Goal: Information Seeking & Learning: Learn about a topic

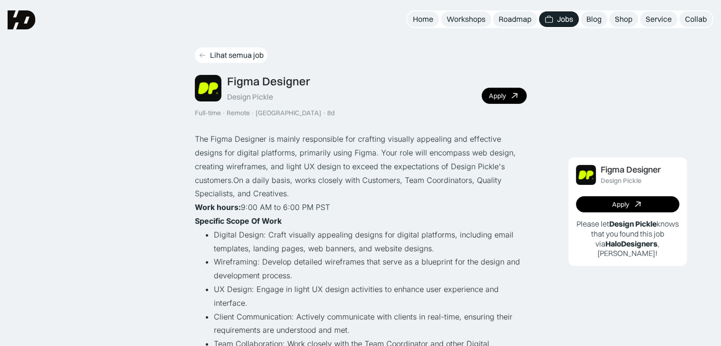
click at [214, 55] on div "Lihat semua job" at bounding box center [237, 55] width 54 height 10
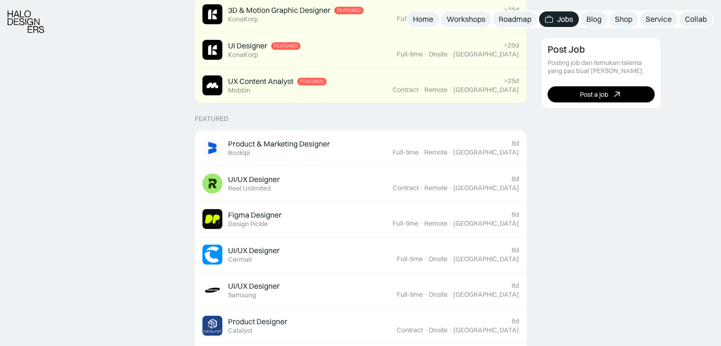
scroll to position [285, 0]
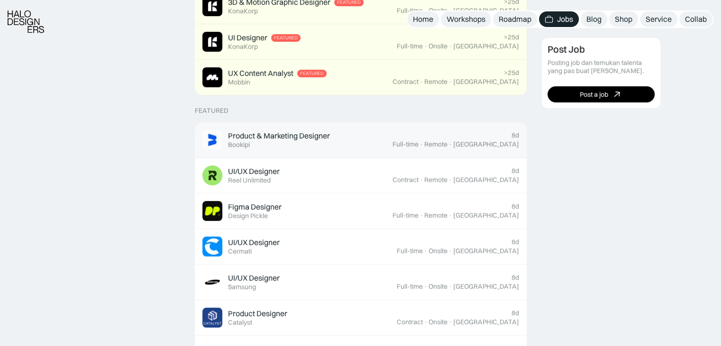
click at [370, 143] on div "Product & Marketing Designer Featured Bookipi" at bounding box center [298, 140] width 190 height 20
